Goal: Check status: Check status

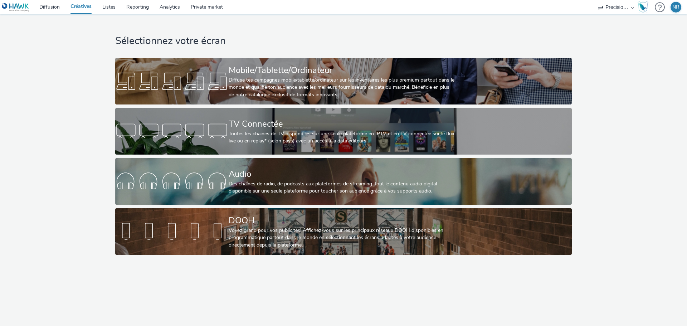
click at [223, 165] on link "Audio Des chaînes de radio, de podcasts aux plateformes de streaming: tout le c…" at bounding box center [343, 181] width 456 height 47
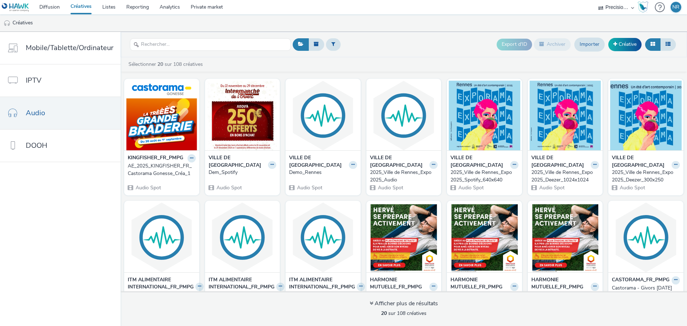
click at [154, 169] on div "AE_2025_KINGFISHER_FR_Castorama Gonesse_Créa_1" at bounding box center [160, 169] width 65 height 15
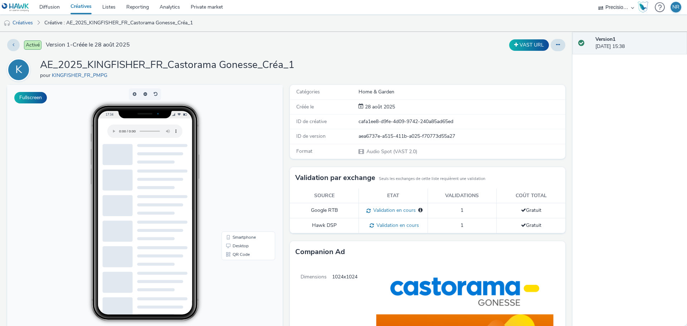
click at [406, 224] on span "Validation en cours" at bounding box center [396, 225] width 45 height 7
click at [406, 225] on span "Validation en cours" at bounding box center [396, 225] width 45 height 7
drag, startPoint x: 483, startPoint y: 229, endPoint x: 443, endPoint y: 230, distance: 39.7
click at [443, 230] on td "1" at bounding box center [462, 225] width 69 height 15
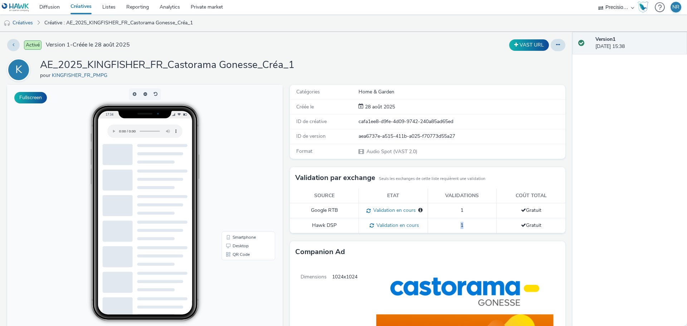
click at [443, 230] on td "1" at bounding box center [462, 225] width 69 height 15
click at [457, 56] on div "Activé Version 1 - Créée le [DATE] VAST URL K AE_2025_KINGFISHER_FR_Castorama G…" at bounding box center [286, 179] width 572 height 294
click at [96, 23] on link "Créative : AE_2025_KINGFISHER_FR_Castorama Gonesse_Créa_1" at bounding box center [119, 22] width 156 height 17
click at [161, 23] on link "Créative : AE_2025_KINGFISHER_FR_Castorama Gonesse_Créa_1" at bounding box center [119, 22] width 156 height 17
